Goal: Task Accomplishment & Management: Use online tool/utility

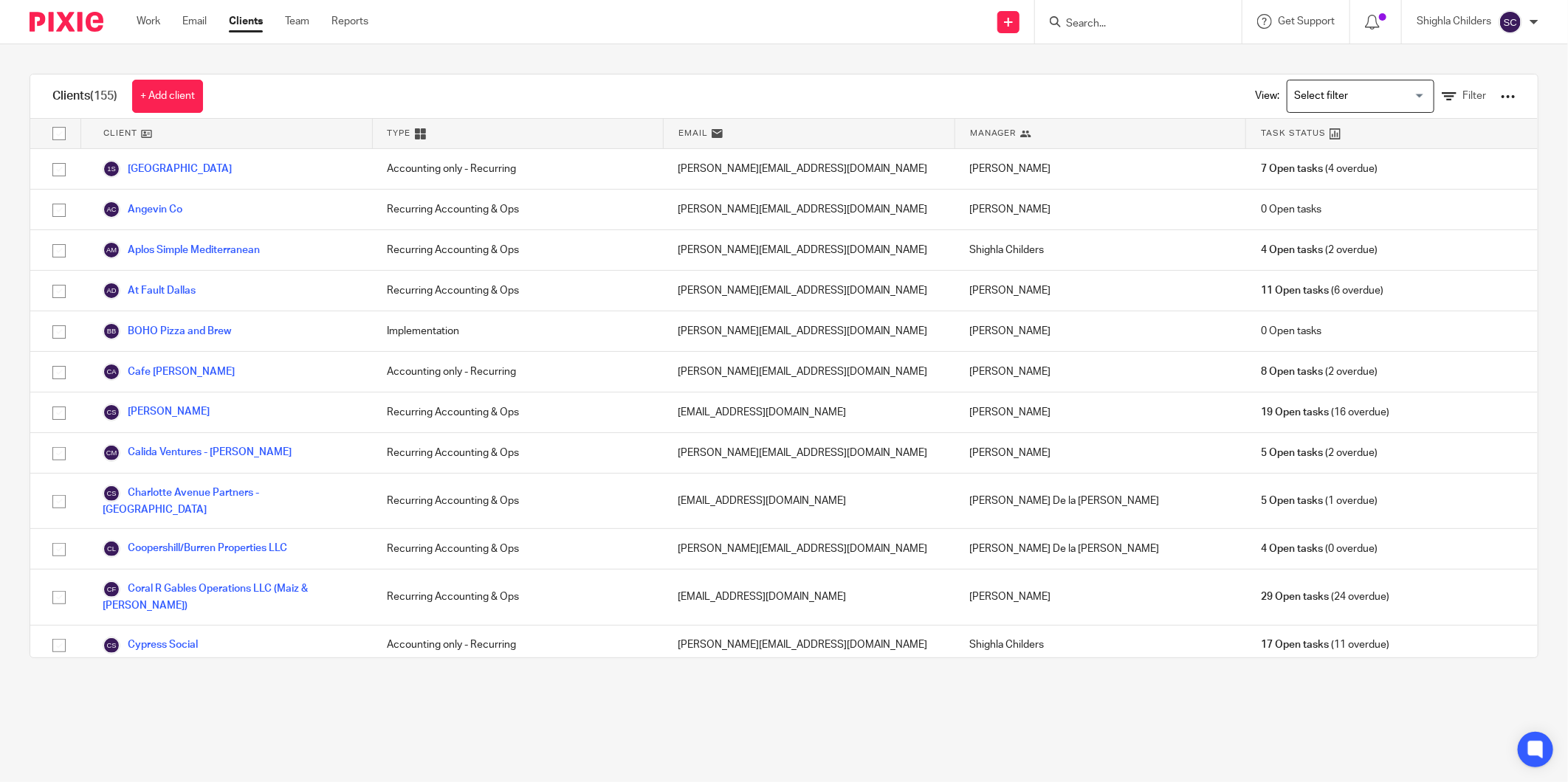
scroll to position [2623, 0]
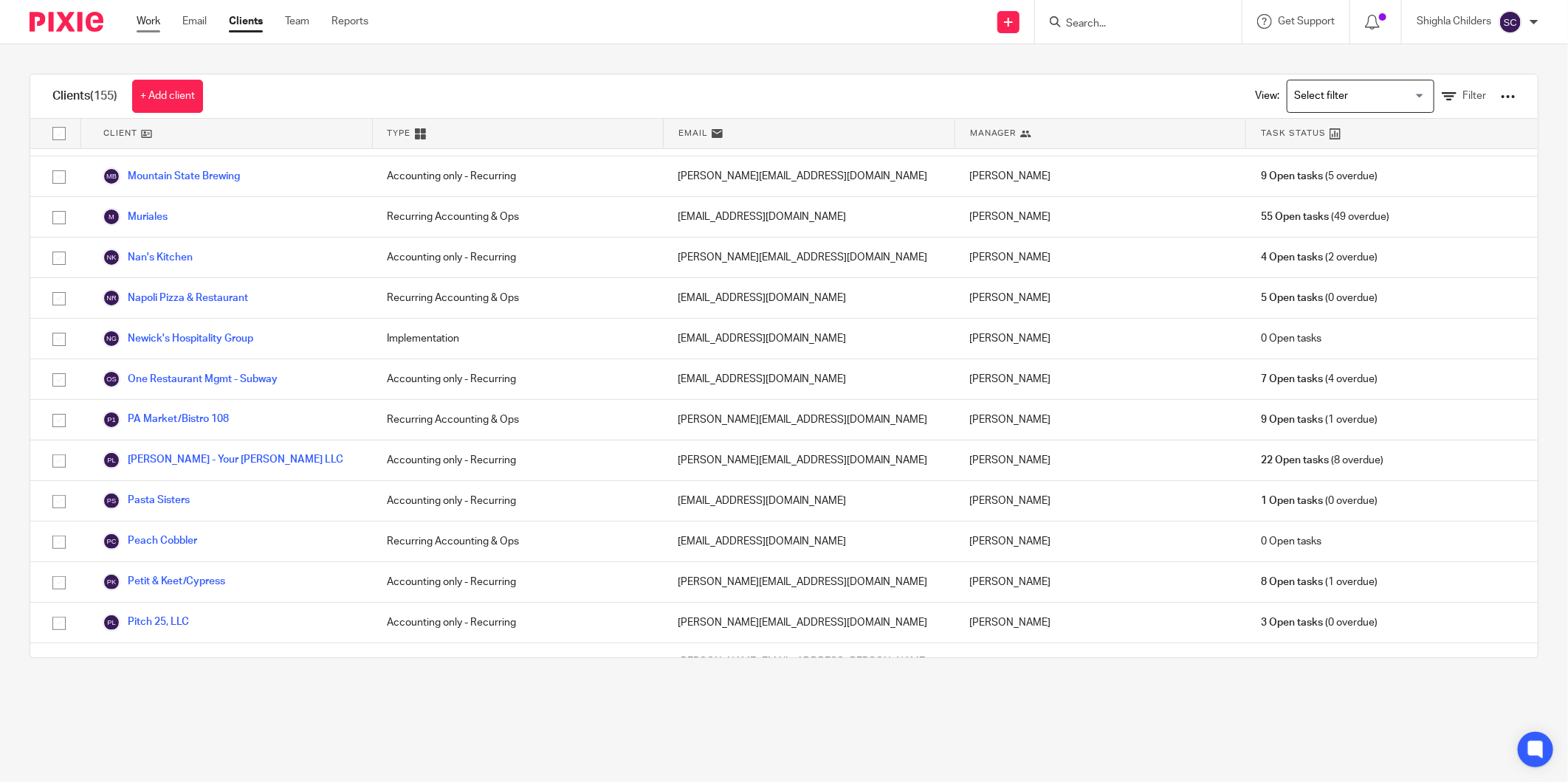
click at [154, 26] on link "Work" at bounding box center [148, 21] width 24 height 15
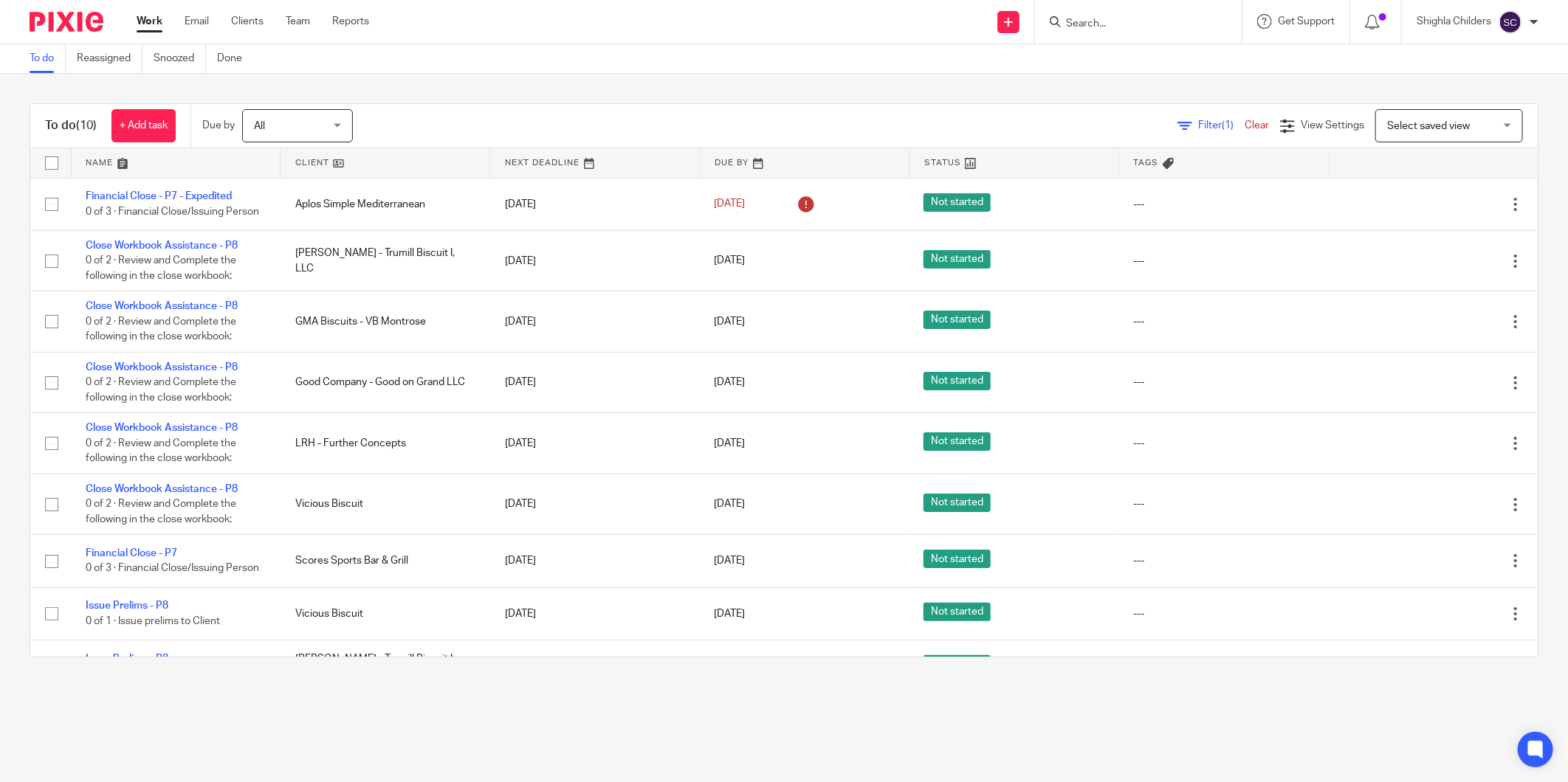
click at [423, 168] on link at bounding box center [385, 162] width 209 height 29
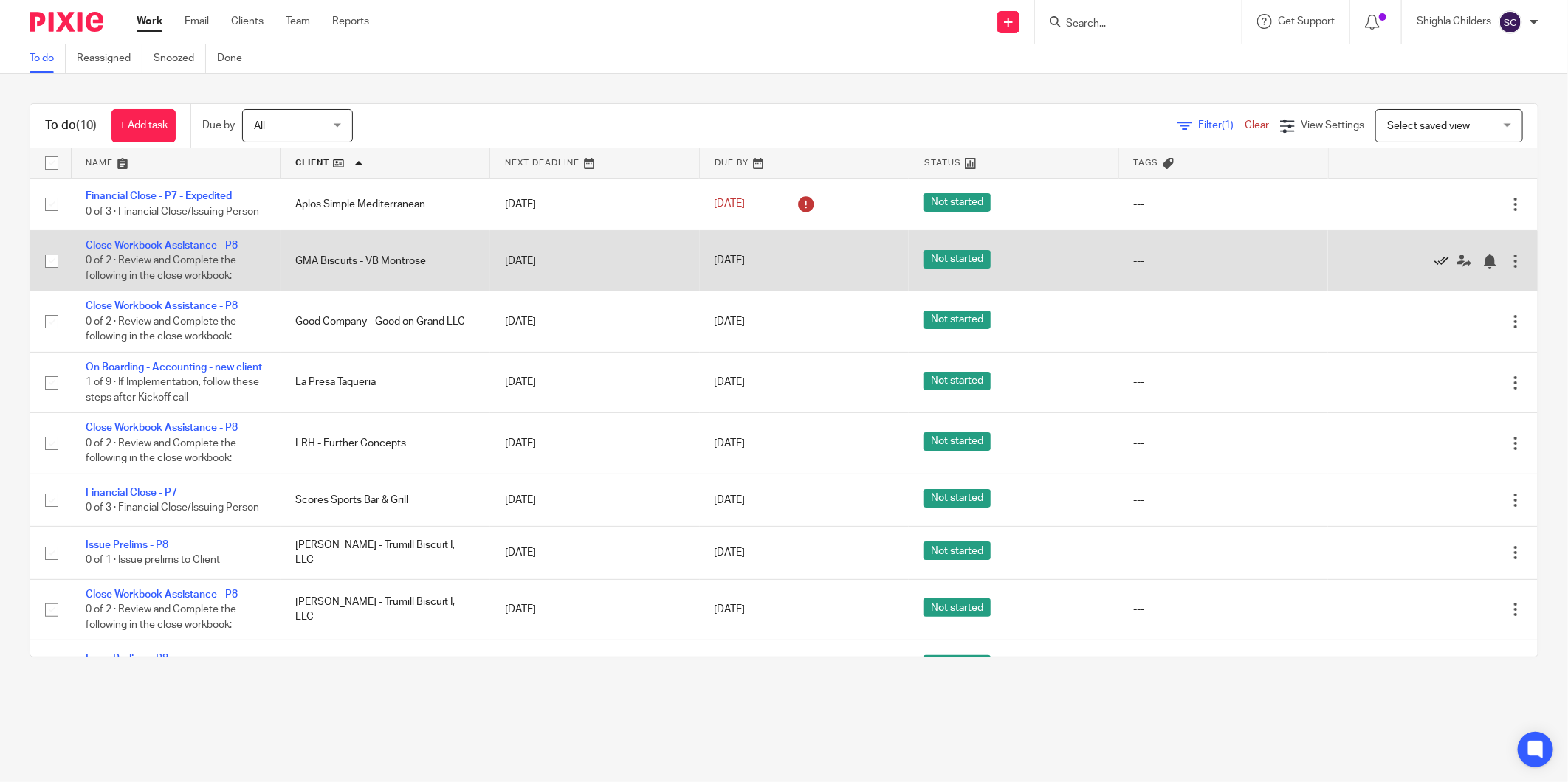
click at [1434, 260] on icon at bounding box center [1441, 261] width 15 height 15
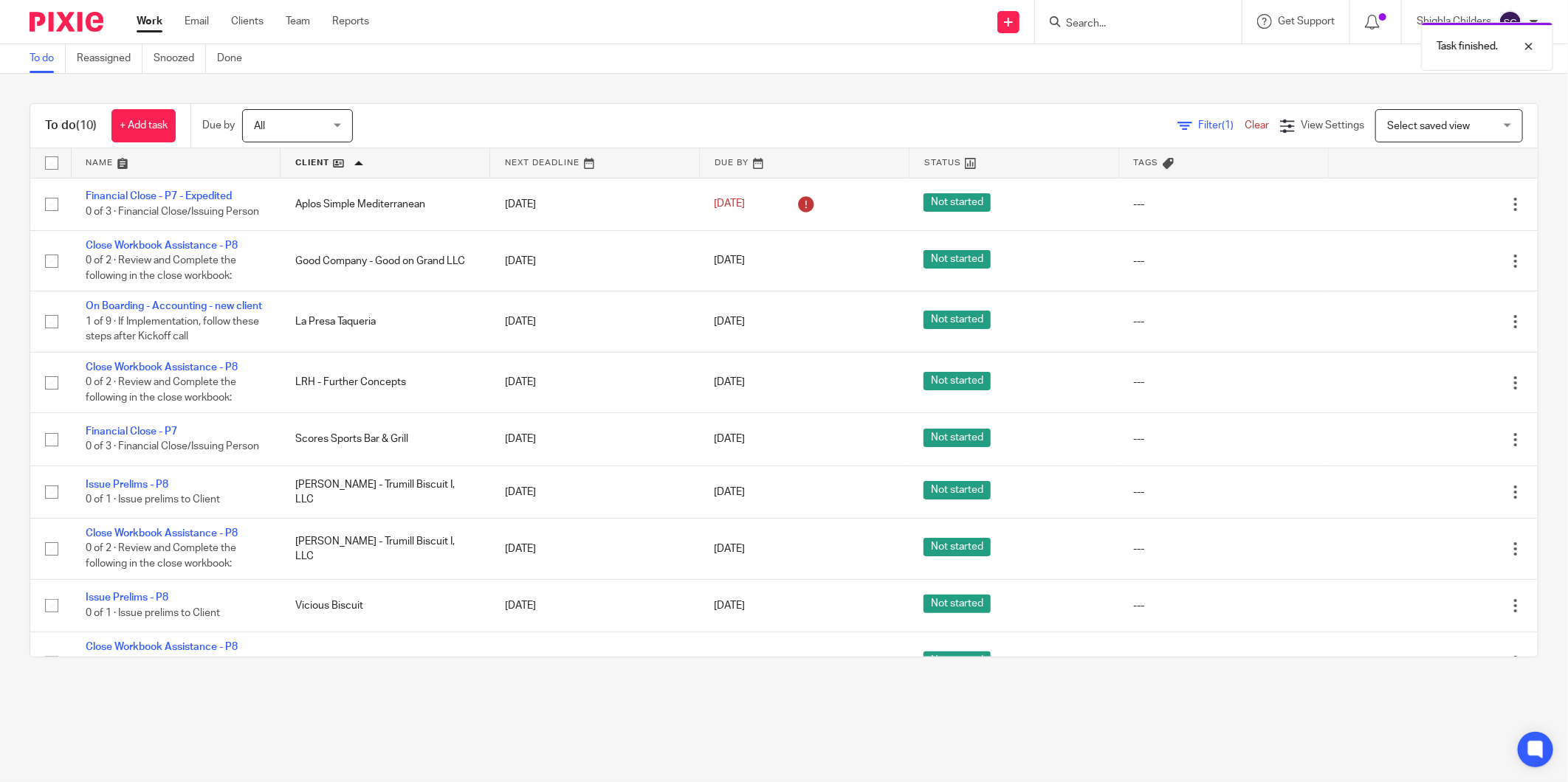
click at [1434, 260] on icon at bounding box center [1441, 261] width 15 height 15
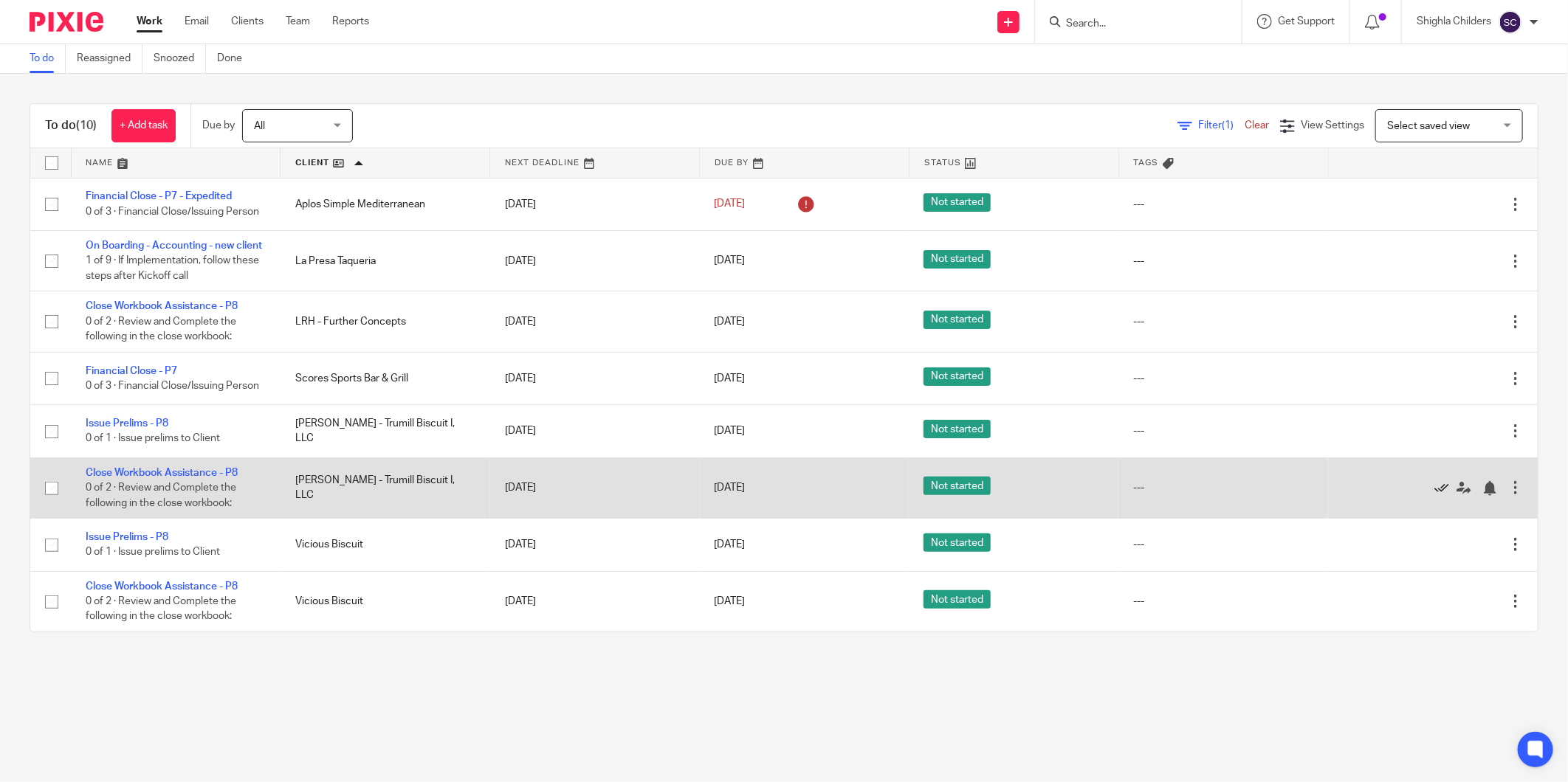
click at [1434, 496] on icon at bounding box center [1441, 488] width 15 height 15
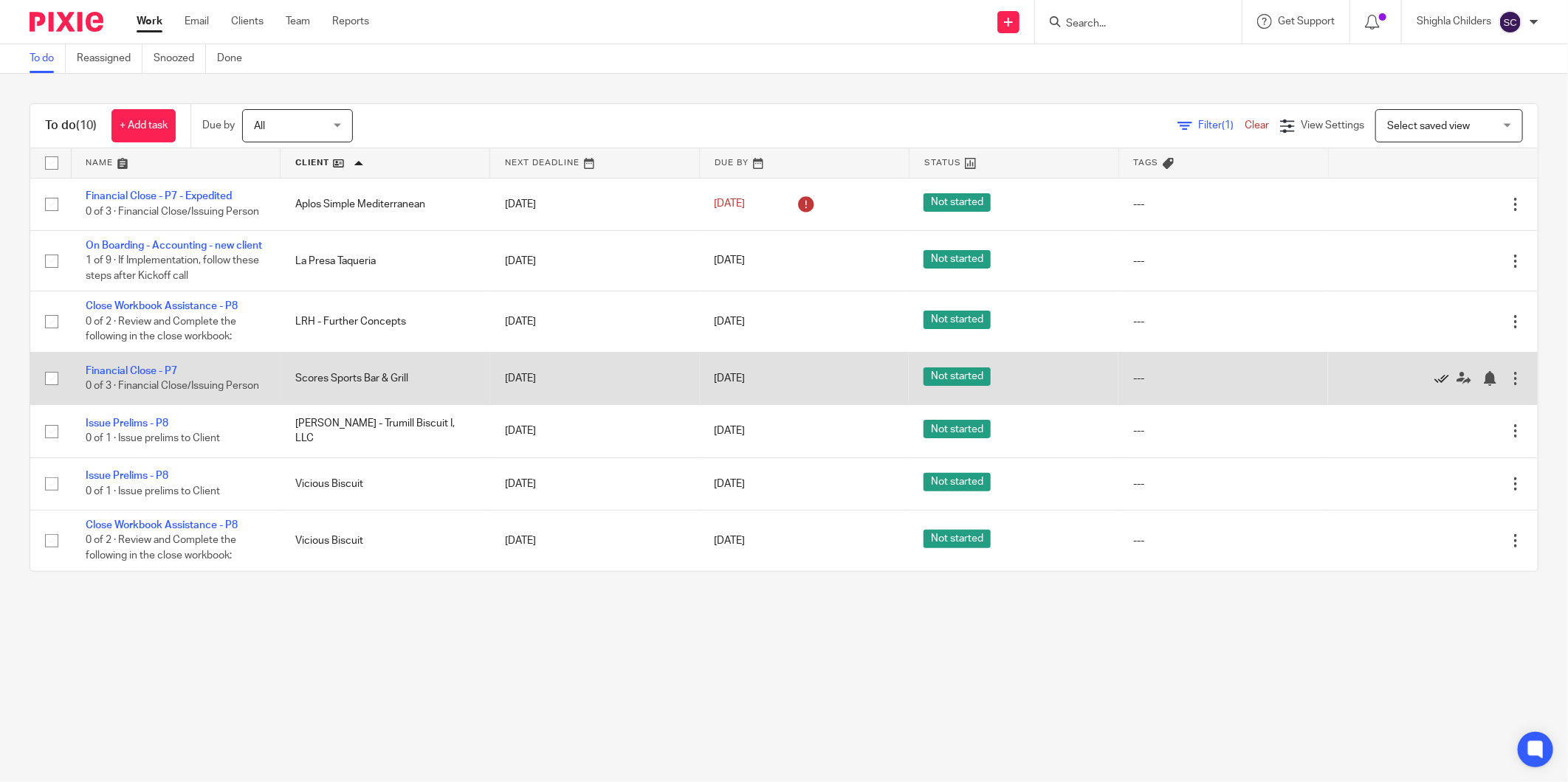
click at [1434, 385] on icon at bounding box center [1441, 378] width 15 height 15
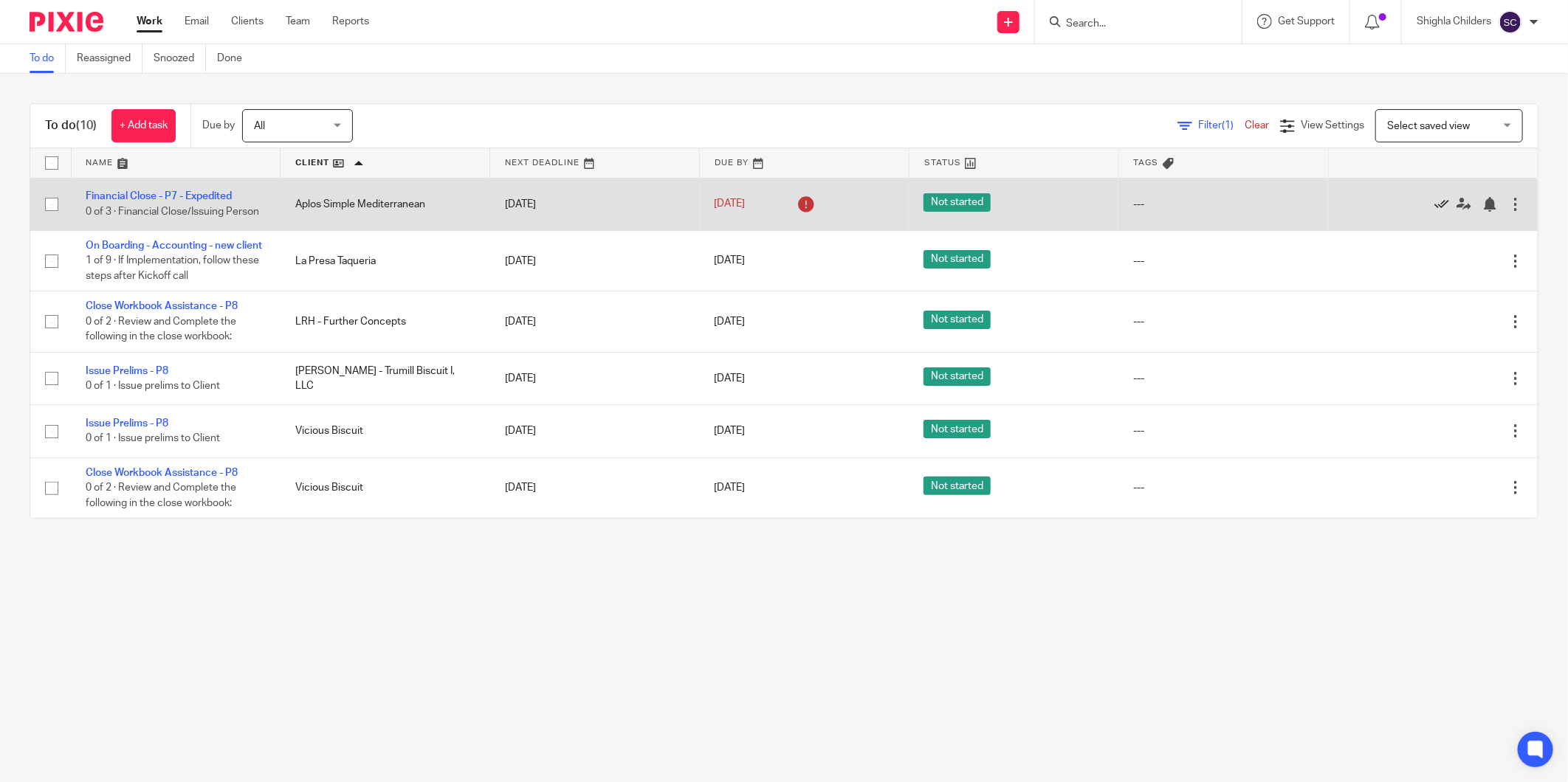
click at [1434, 203] on icon at bounding box center [1441, 204] width 15 height 15
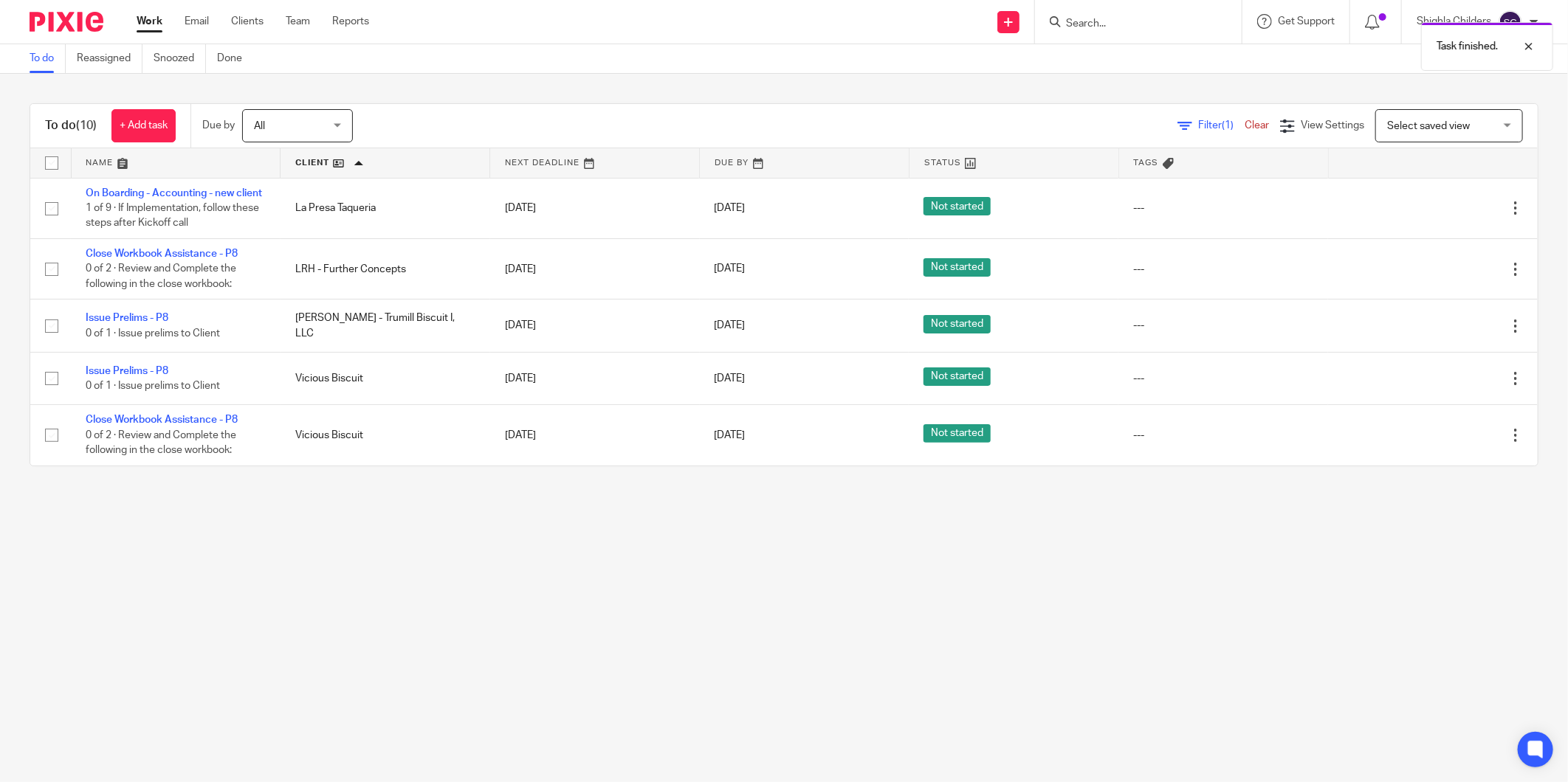
click at [1137, 22] on div "Task finished." at bounding box center [1168, 43] width 769 height 56
click at [1081, 25] on div "Task finished." at bounding box center [1168, 43] width 769 height 56
click at [1120, 23] on div "Task finished." at bounding box center [1168, 43] width 769 height 56
click at [728, 496] on div "To do (10) + Add task Due by All All [DATE] [DATE] This week Next week This mon…" at bounding box center [784, 285] width 1568 height 422
